Goal: Book appointment/travel/reservation

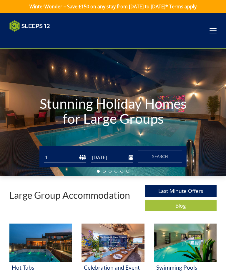
click at [62, 157] on select "1 2 3 4 5 6 7 8 9 10 11 12 13 14 15 16 17 18 19 20 21 22 23 24 25 26 27 28 29 3…" at bounding box center [65, 157] width 42 height 10
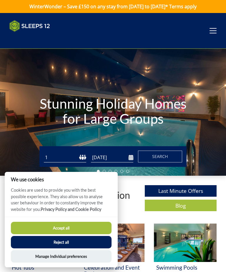
click at [54, 156] on select "1 2 3 4 5 6 7 8 9 10 11 12 13 14 15 16 17 18 19 20 21 22 23 24 25 26 27 28 29 3…" at bounding box center [65, 157] width 42 height 10
select select "17"
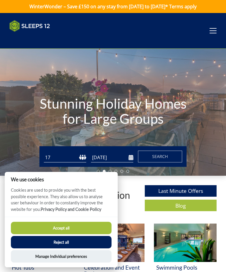
click at [104, 157] on input "[DATE]" at bounding box center [112, 157] width 42 height 10
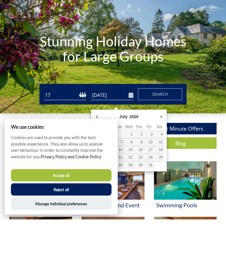
click at [60, 221] on button "Accept all" at bounding box center [61, 227] width 101 height 12
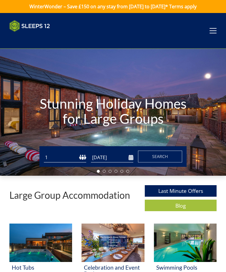
click at [109, 157] on input "[DATE]" at bounding box center [112, 157] width 42 height 10
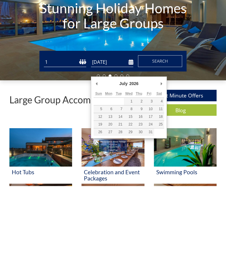
type input "[DATE]"
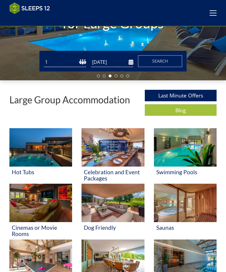
click at [159, 61] on span "Search" at bounding box center [160, 61] width 16 height 6
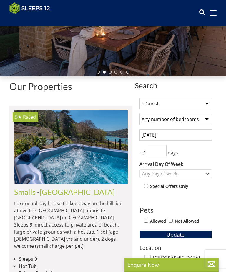
scroll to position [91, 0]
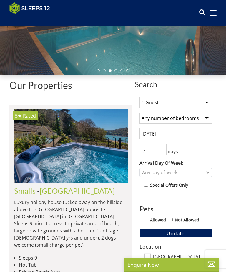
click at [203, 101] on select "1 Guest 2 Guests 3 Guests 4 Guests 5 Guests 6 Guests 7 Guests 8 Guests 9 Guests…" at bounding box center [176, 102] width 73 height 11
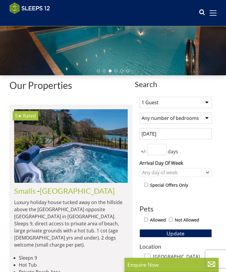
select select "17"
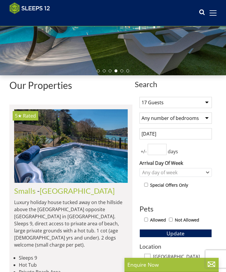
click at [159, 148] on input "number" at bounding box center [157, 149] width 19 height 11
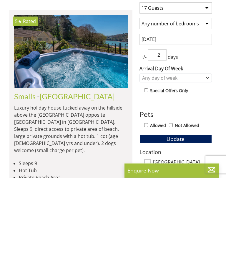
type input "2"
click at [148, 217] on input "Allowed" at bounding box center [146, 219] width 4 height 4
checkbox input "true"
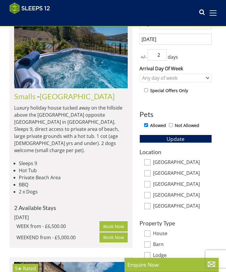
click at [177, 138] on span "Update" at bounding box center [176, 138] width 18 height 7
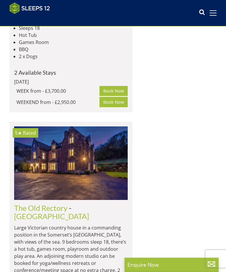
scroll to position [455, 0]
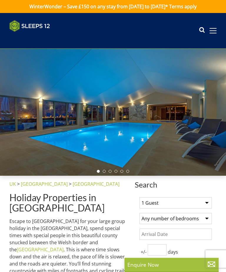
select select "17"
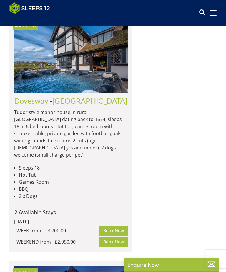
scroll to position [0, 3410]
click at [48, 96] on link "Dovesway" at bounding box center [31, 100] width 34 height 9
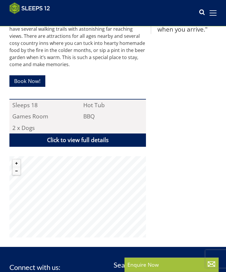
scroll to position [316, 0]
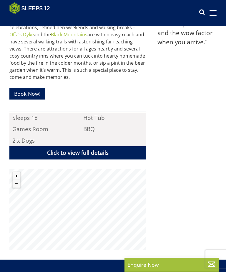
click at [83, 146] on link "Click to view full details" at bounding box center [77, 152] width 137 height 13
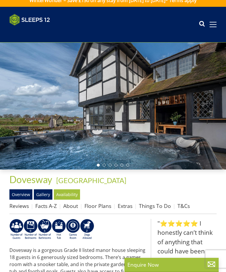
scroll to position [4, 0]
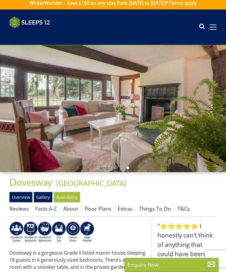
click at [97, 209] on link "Floor Plans" at bounding box center [98, 208] width 27 height 7
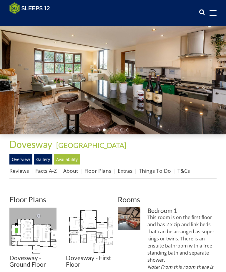
scroll to position [31, 0]
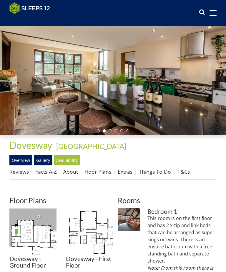
click at [45, 173] on link "Facts A-Z" at bounding box center [46, 171] width 22 height 7
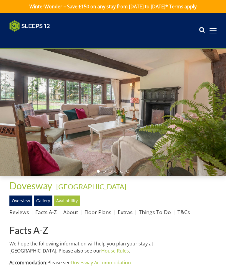
click at [43, 198] on link "Gallery" at bounding box center [43, 200] width 19 height 10
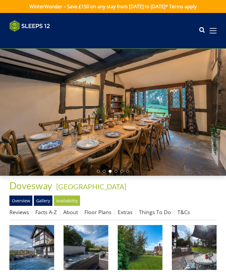
click at [21, 200] on link "Overview" at bounding box center [20, 200] width 23 height 10
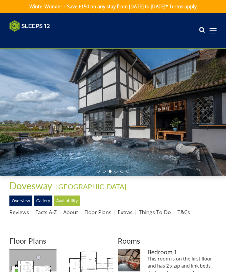
scroll to position [4, 0]
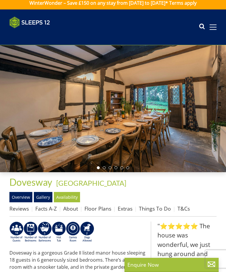
select select "17"
